Goal: Use online tool/utility: Utilize a website feature to perform a specific function

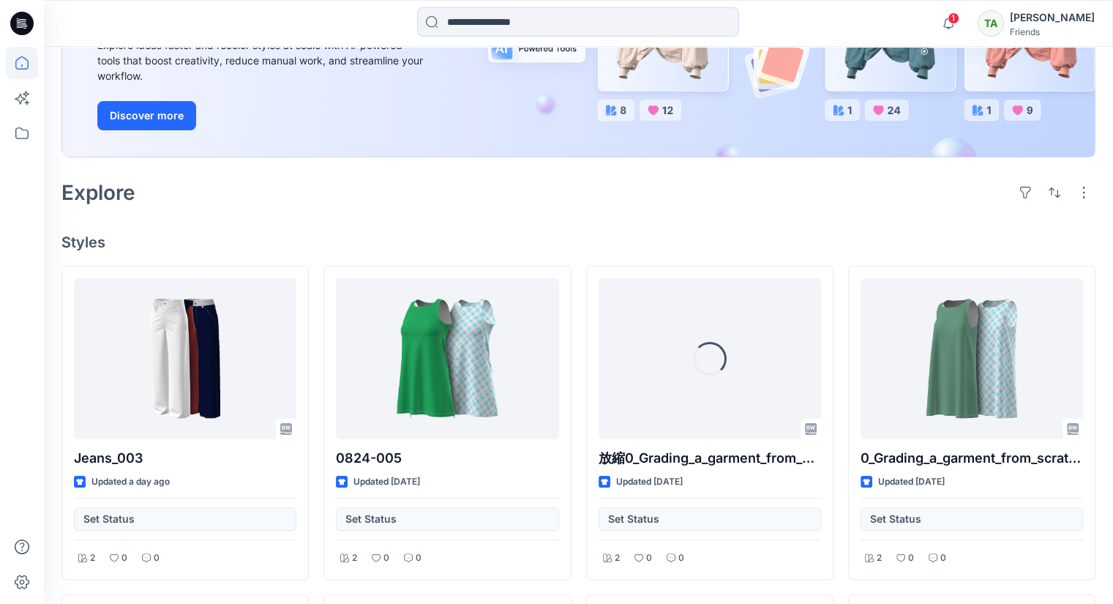
scroll to position [146, 0]
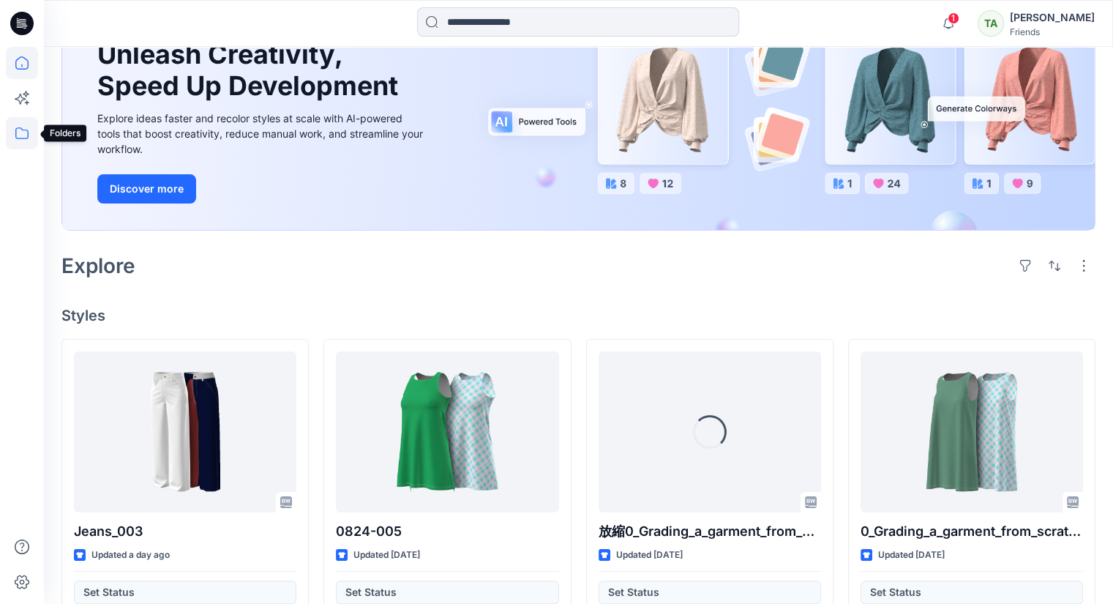
click at [7, 138] on icon at bounding box center [22, 133] width 32 height 32
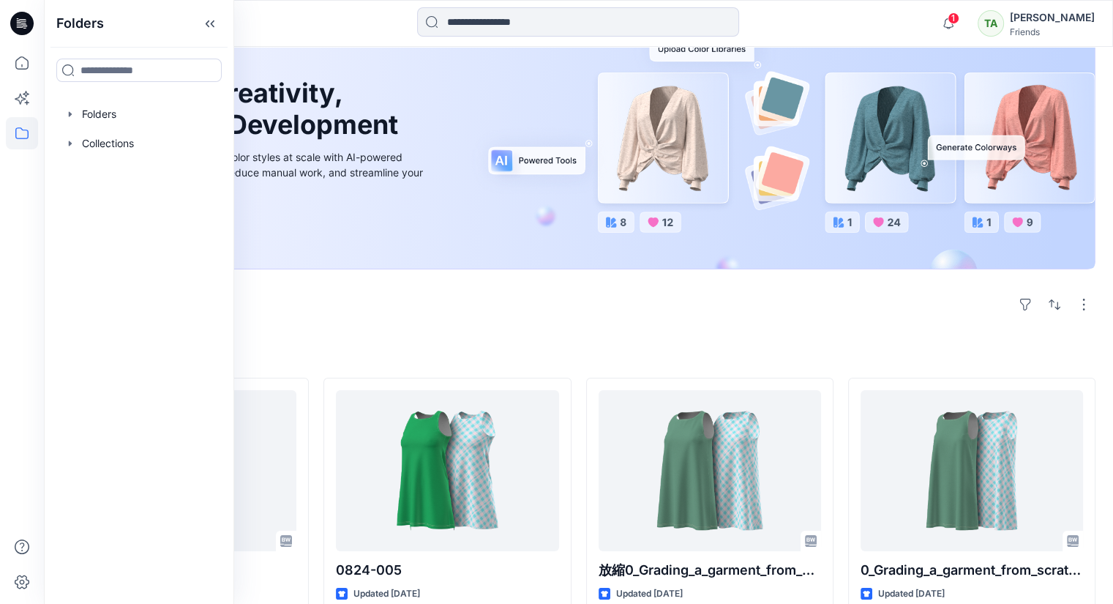
scroll to position [73, 0]
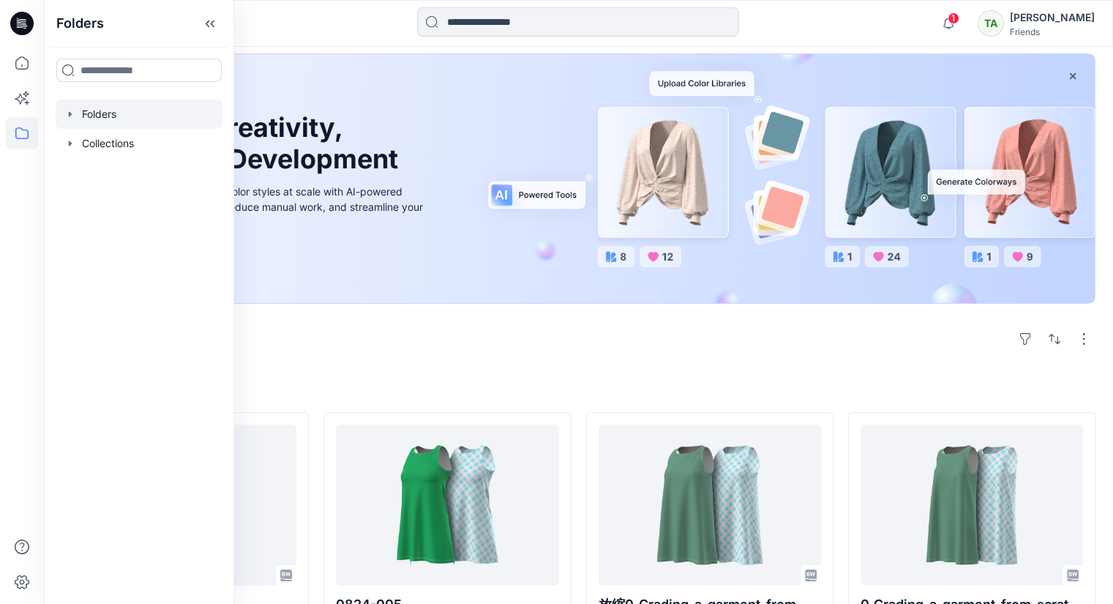
click at [92, 113] on div at bounding box center [139, 113] width 167 height 29
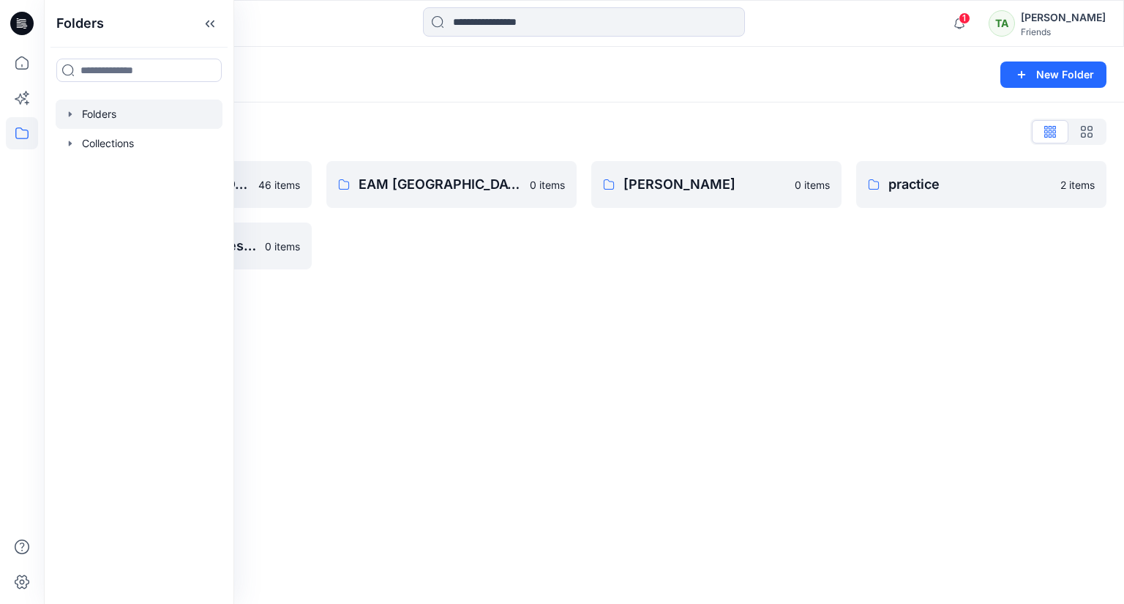
click at [383, 424] on div "Folders New Folder Folders List DMS Sri Lanka For Clients (Clone) 46 items Trai…" at bounding box center [584, 325] width 1080 height 557
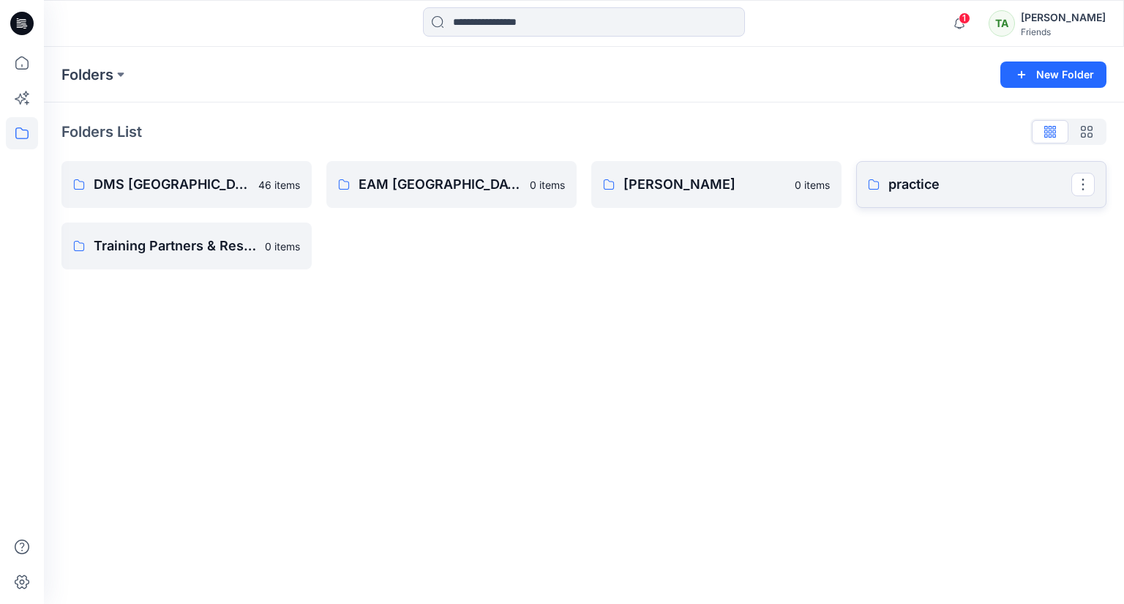
click at [1048, 192] on p "practice" at bounding box center [979, 184] width 183 height 20
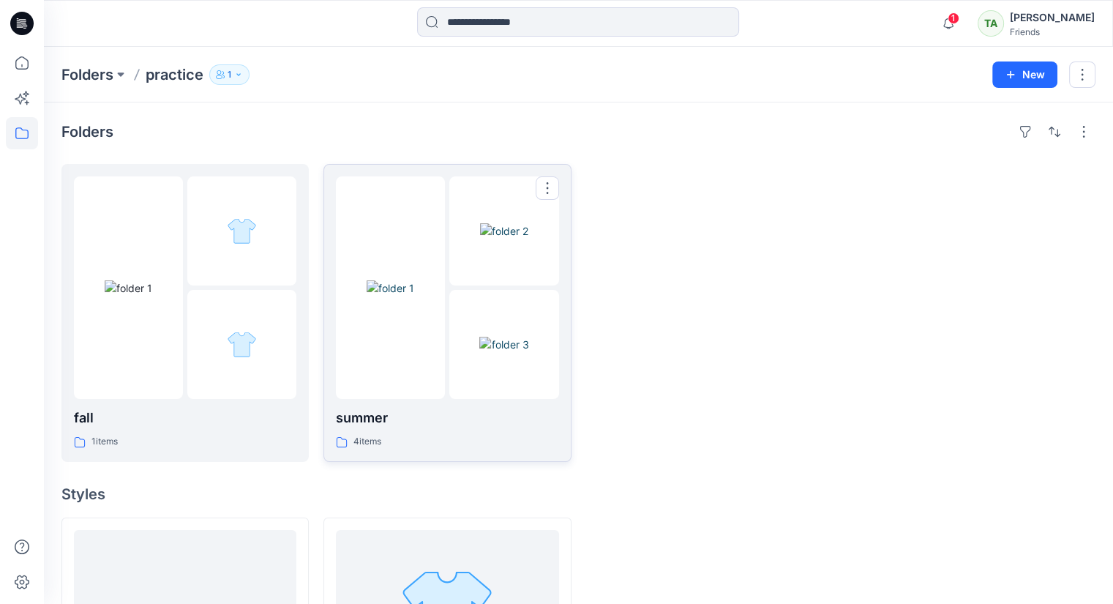
click at [391, 353] on div at bounding box center [390, 287] width 109 height 222
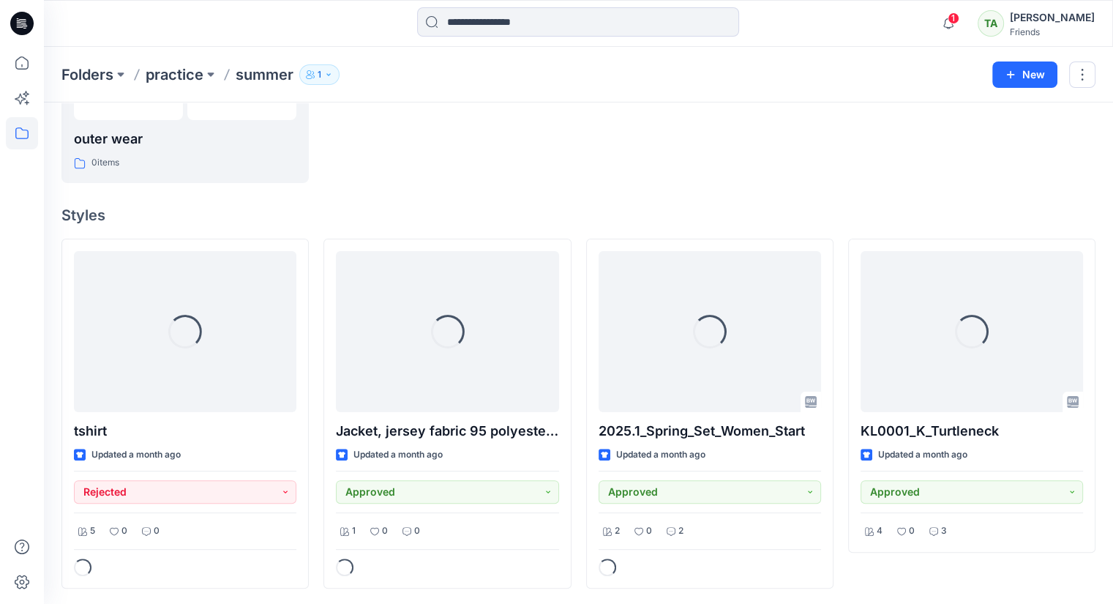
scroll to position [279, 0]
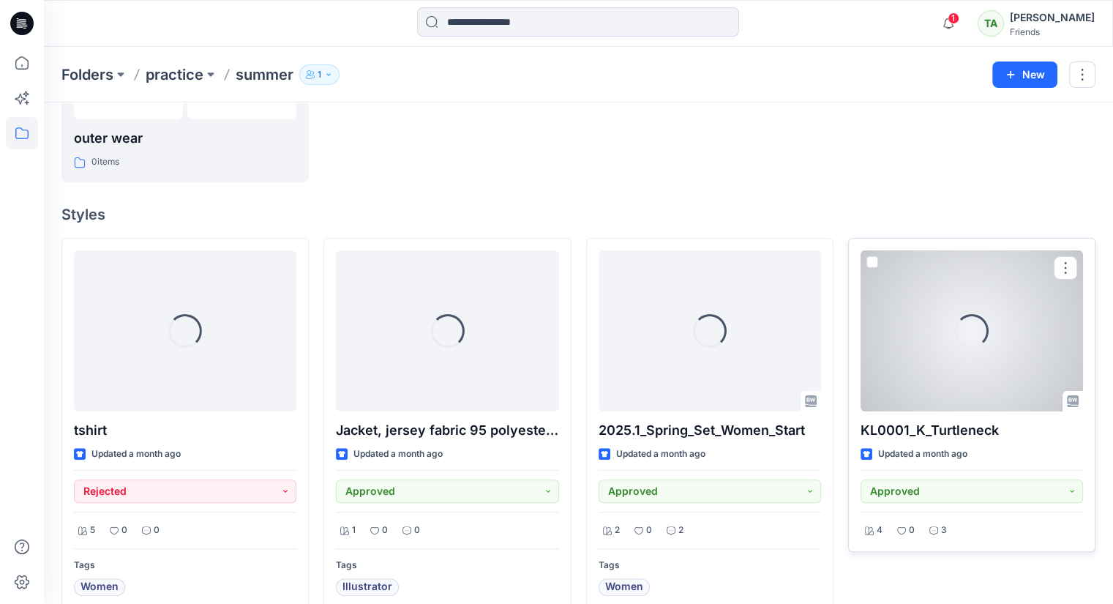
click at [1067, 261] on button "button" at bounding box center [1064, 267] width 23 height 23
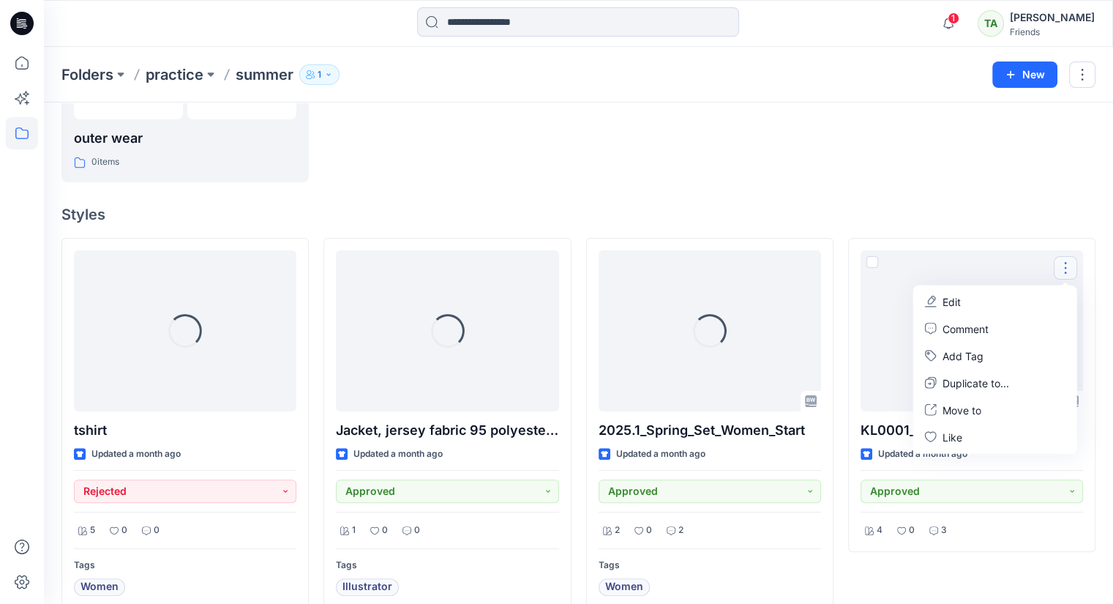
click at [956, 137] on div at bounding box center [971, 33] width 247 height 298
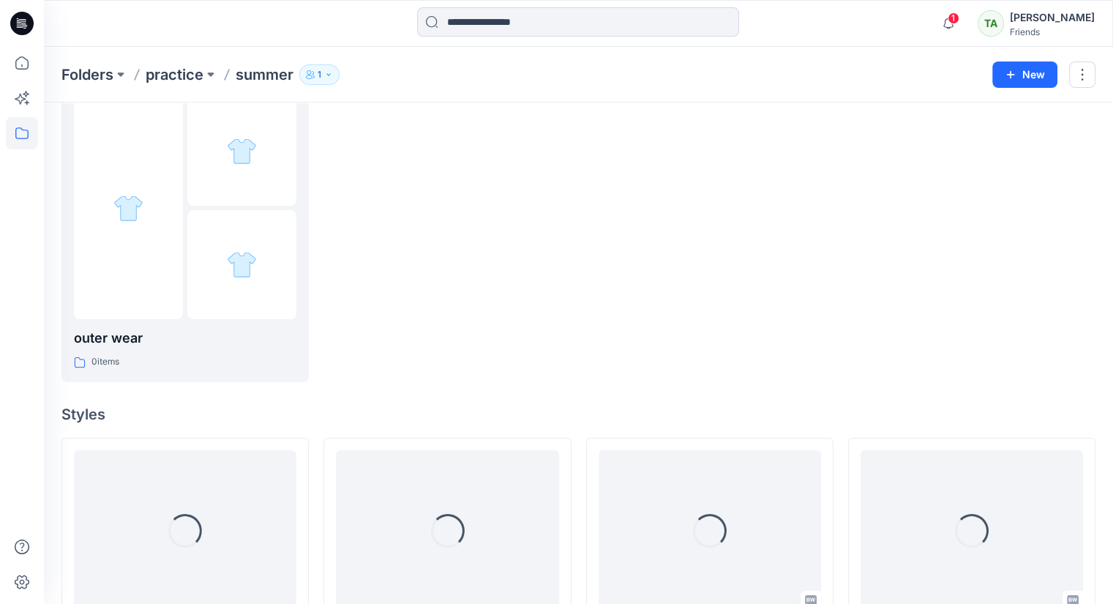
scroll to position [60, 0]
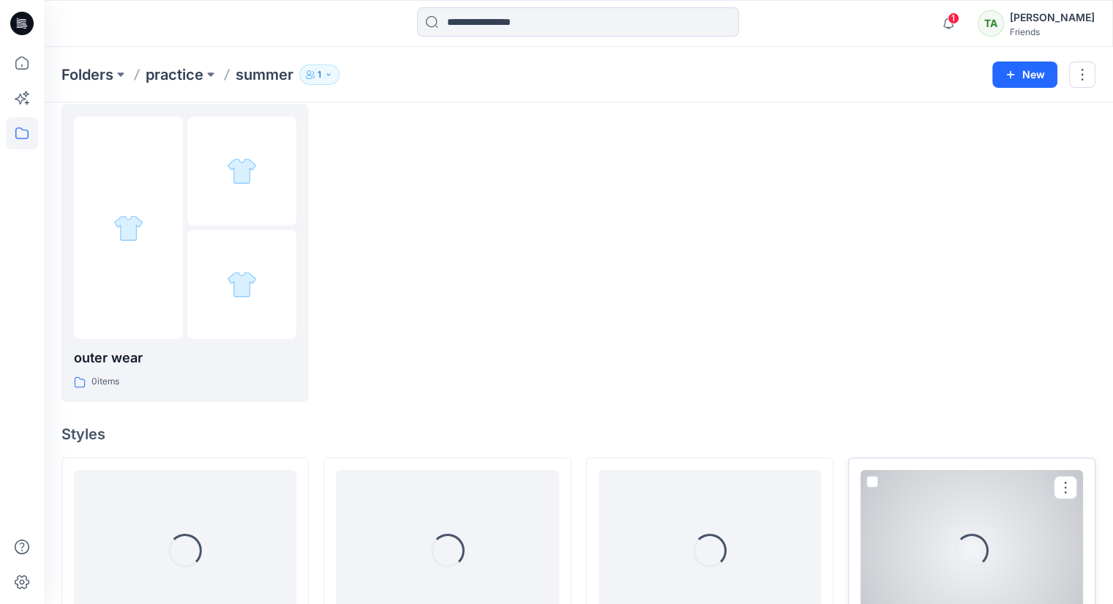
click at [871, 479] on span at bounding box center [872, 482] width 12 height 12
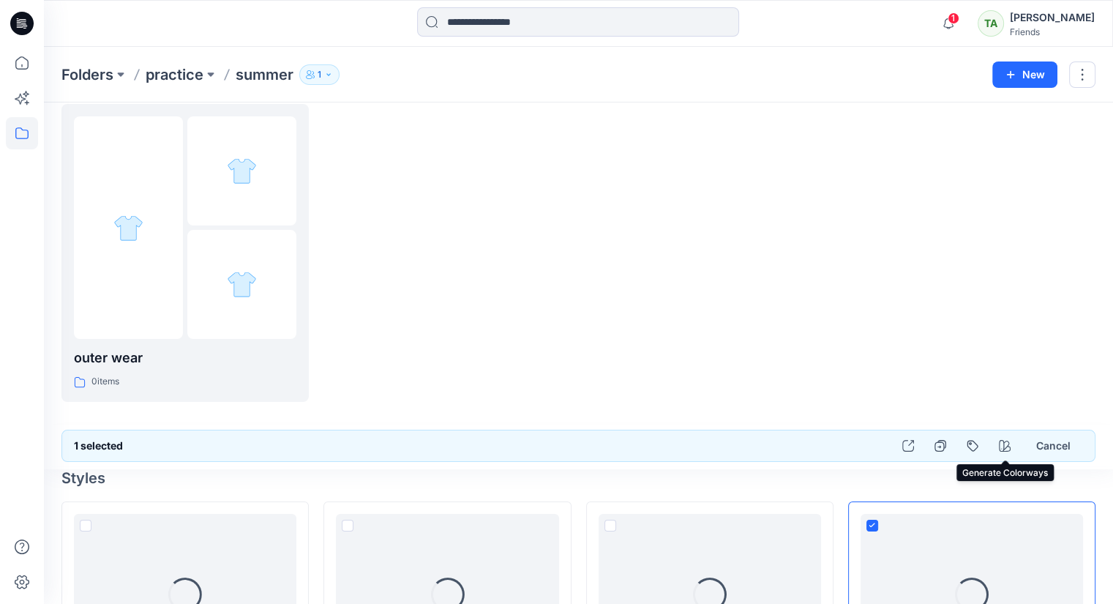
click at [999, 443] on icon "button" at bounding box center [1005, 446] width 12 height 12
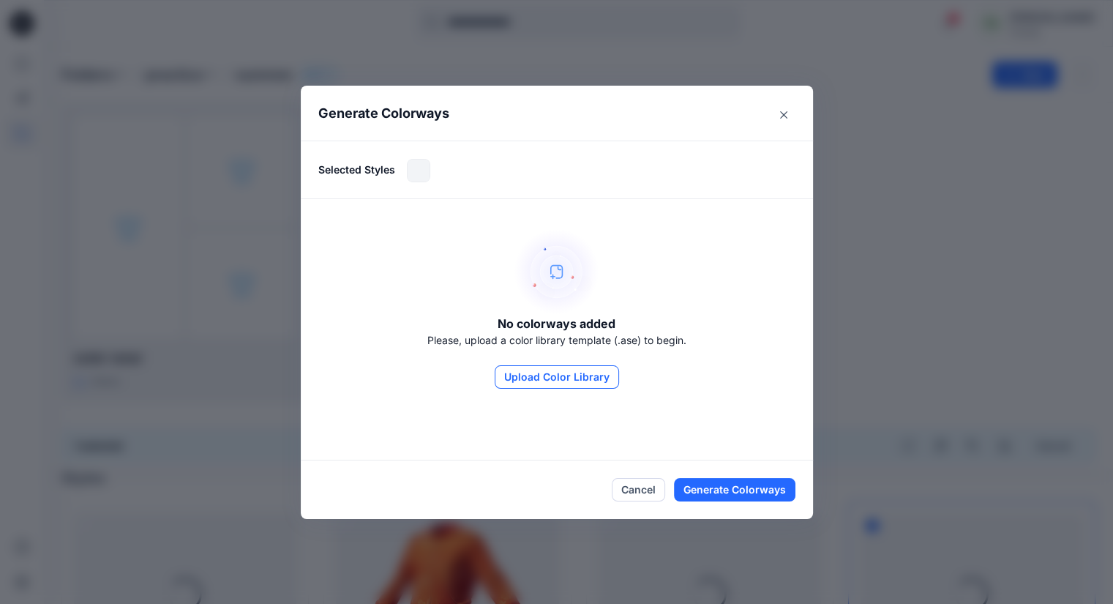
click at [555, 377] on button "Upload Color Library" at bounding box center [557, 376] width 124 height 23
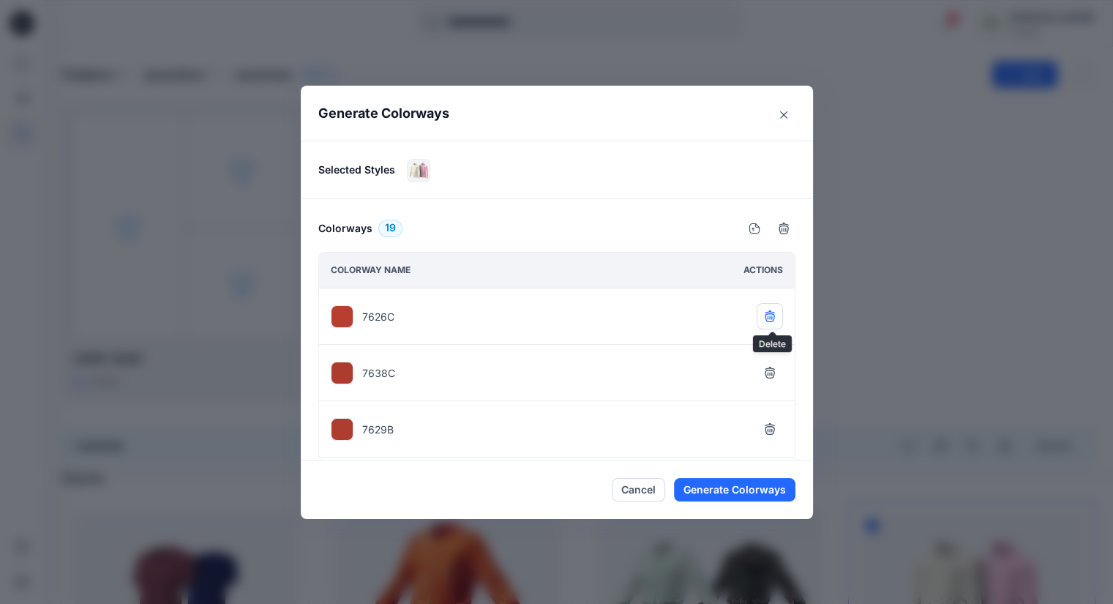
click at [766, 312] on icon "button" at bounding box center [770, 316] width 12 height 12
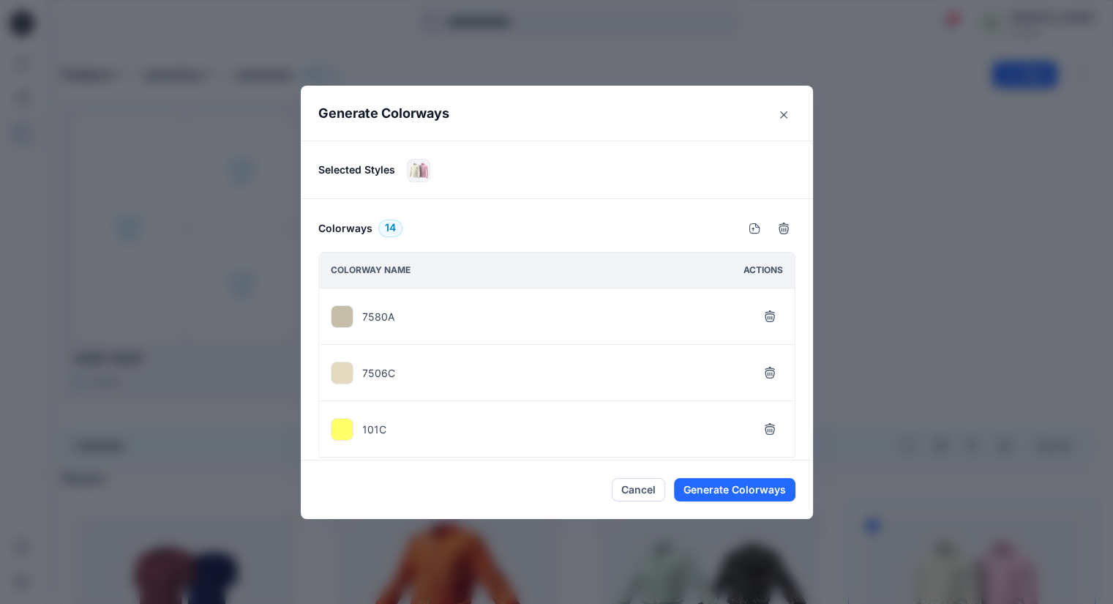
click at [766, 312] on icon "button" at bounding box center [770, 316] width 12 height 12
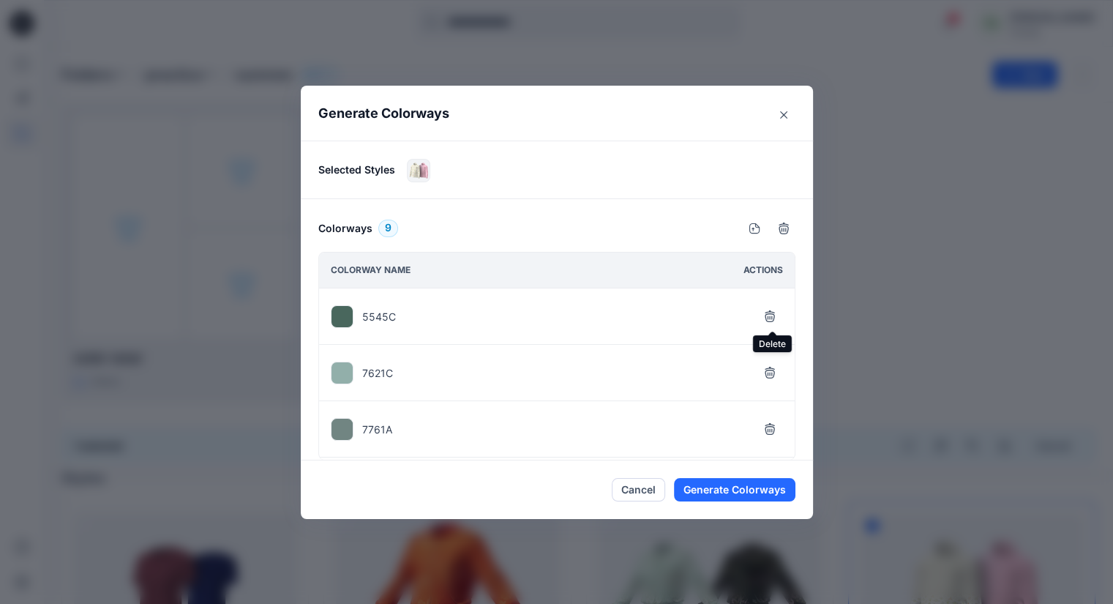
click at [766, 312] on icon "button" at bounding box center [770, 316] width 12 height 12
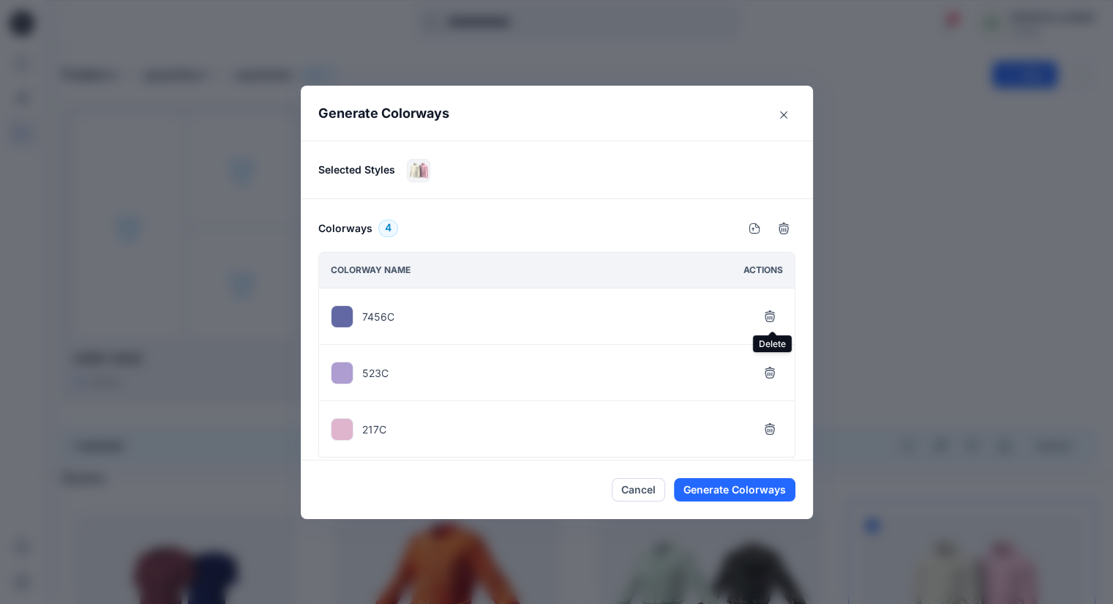
click at [766, 312] on icon "button" at bounding box center [770, 316] width 12 height 12
click at [766, 312] on button "button" at bounding box center [769, 316] width 26 height 26
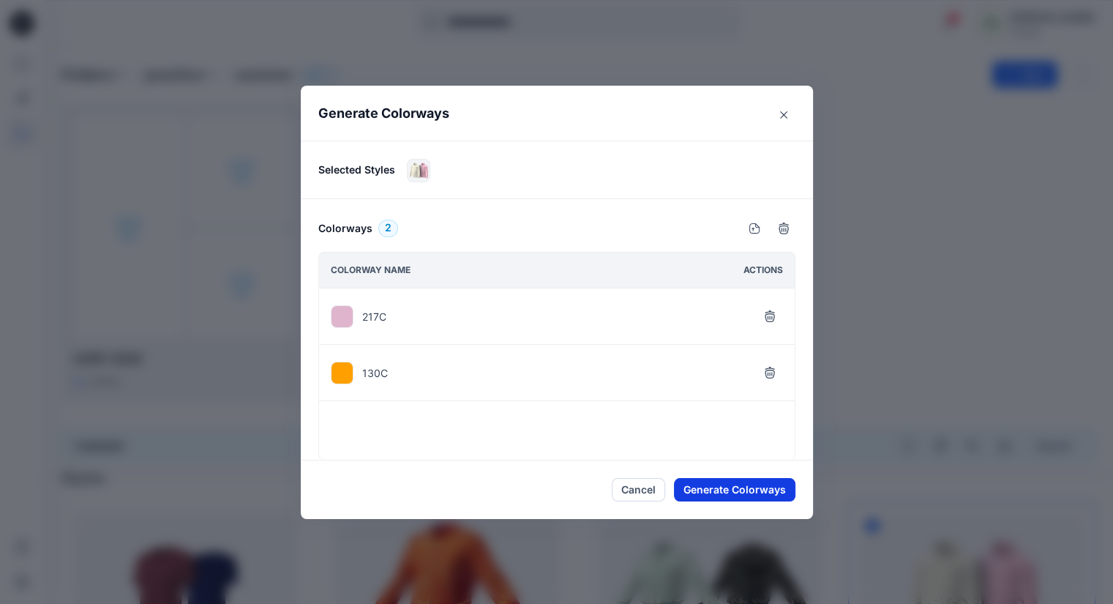
click at [745, 486] on button "Generate Colorways" at bounding box center [734, 489] width 121 height 23
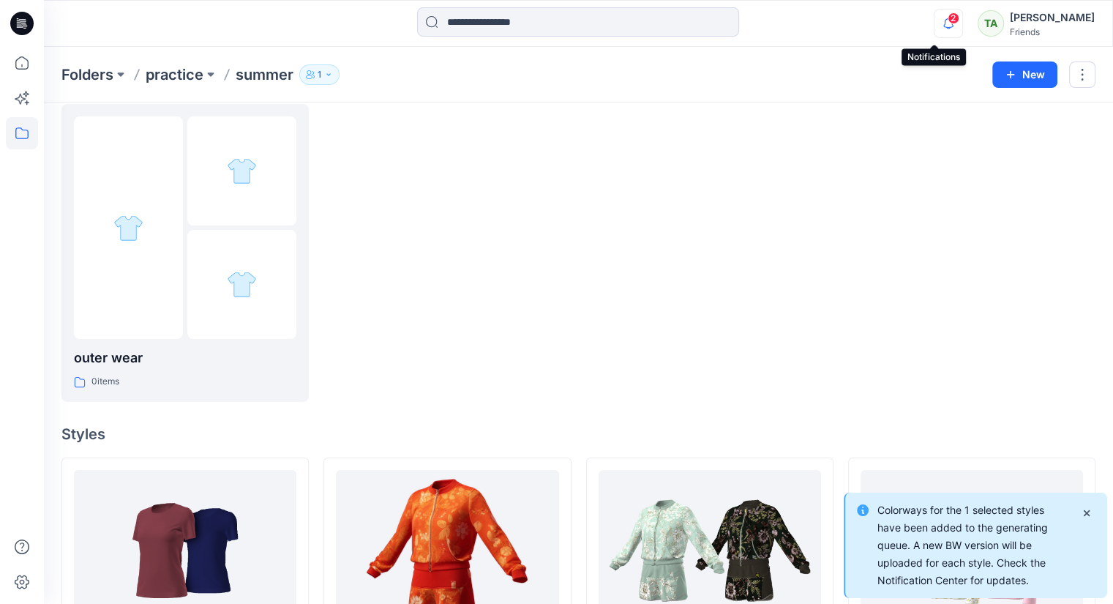
click at [934, 20] on icon "button" at bounding box center [948, 23] width 28 height 29
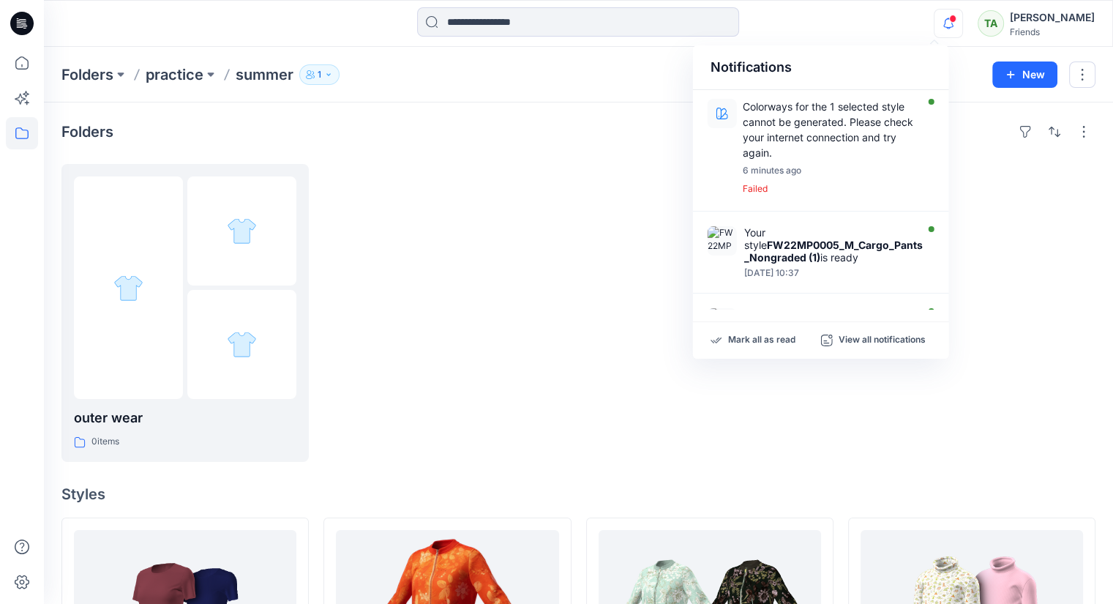
scroll to position [0, 0]
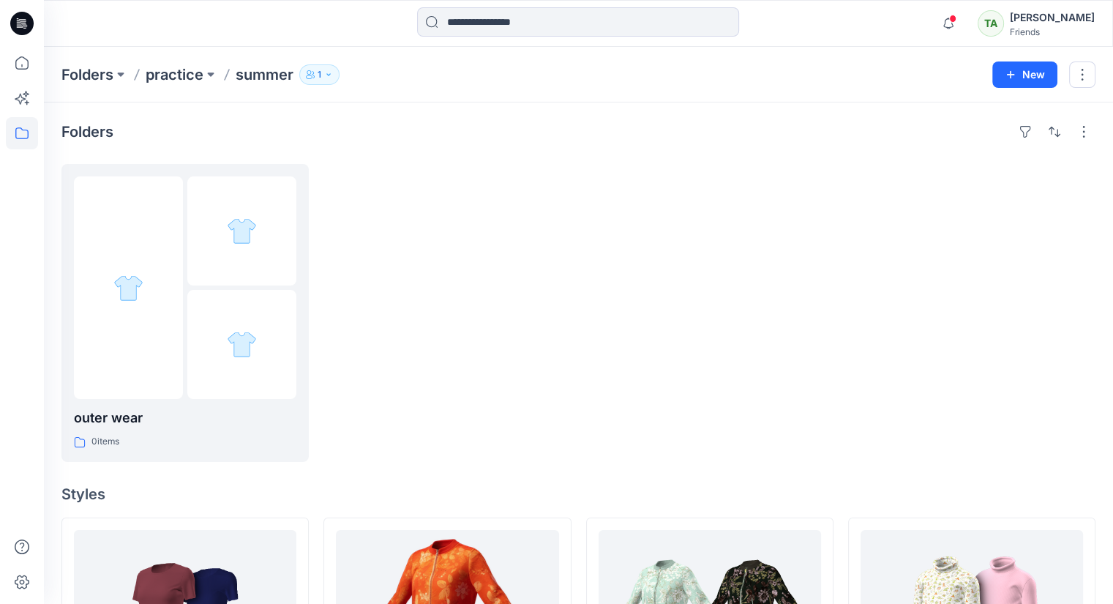
click at [590, 78] on div "Folders practice summer 1" at bounding box center [521, 74] width 920 height 20
click at [934, 12] on icon "button" at bounding box center [948, 23] width 28 height 29
